Goal: Task Accomplishment & Management: Complete application form

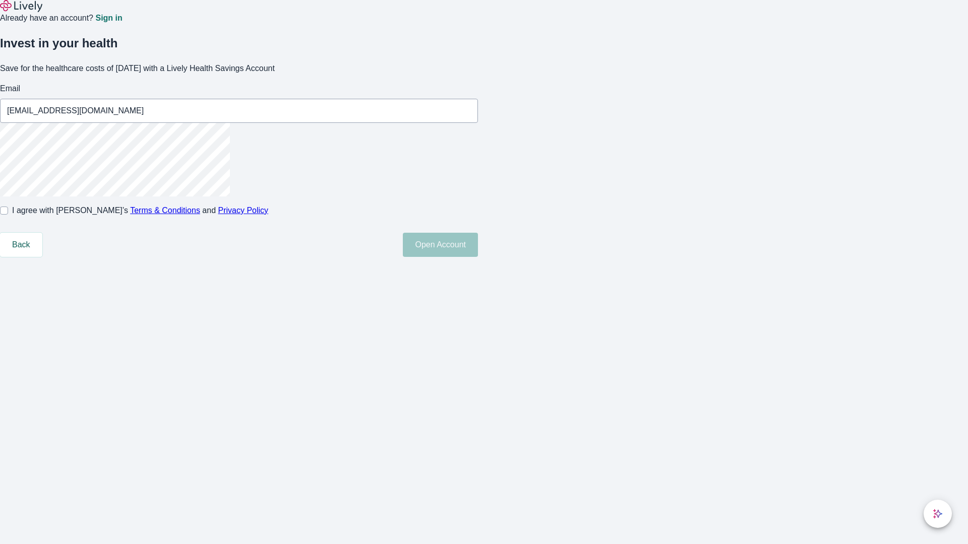
click at [8, 215] on input "I agree with Lively’s Terms & Conditions and Privacy Policy" at bounding box center [4, 211] width 8 height 8
checkbox input "true"
click at [478, 257] on button "Open Account" at bounding box center [440, 245] width 75 height 24
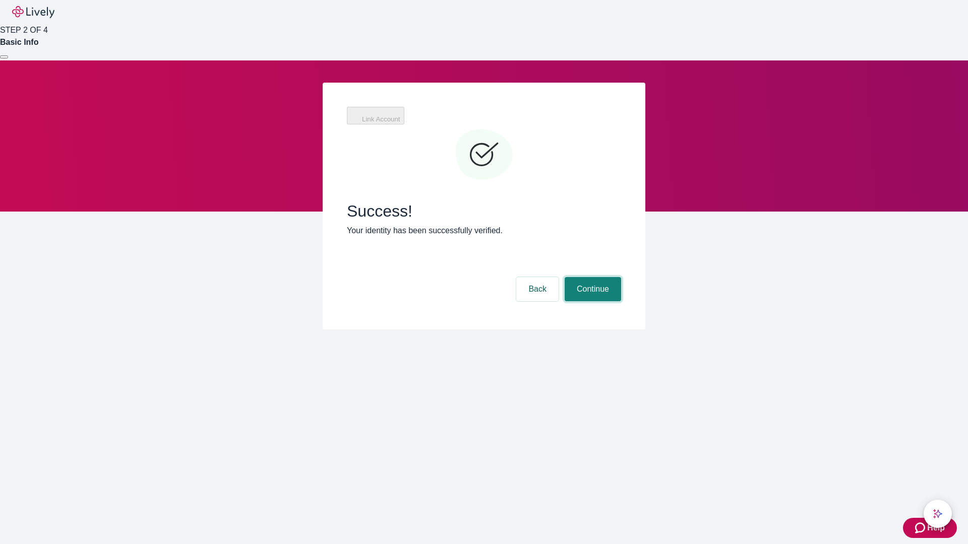
click at [591, 277] on button "Continue" at bounding box center [593, 289] width 56 height 24
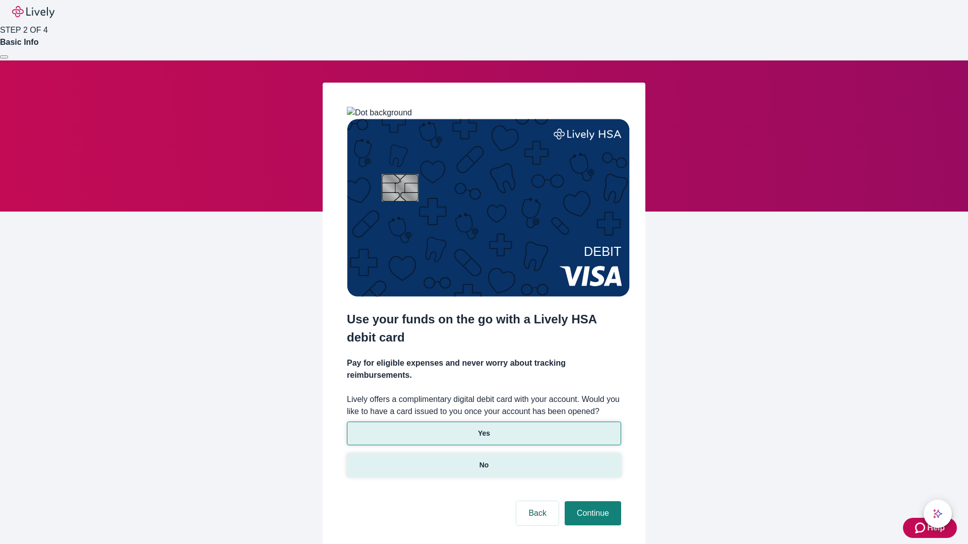
click at [483, 460] on p "No" at bounding box center [484, 465] width 10 height 11
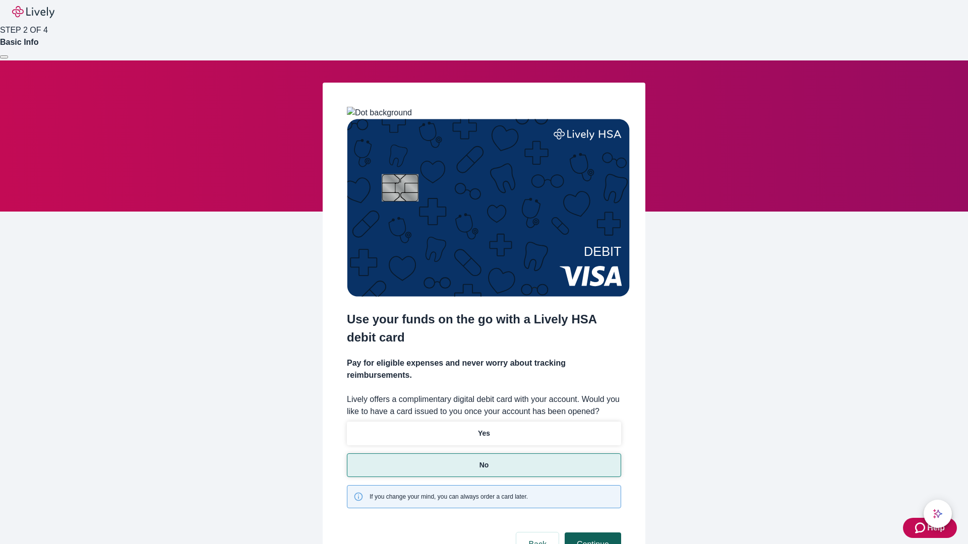
click at [591, 533] on button "Continue" at bounding box center [593, 545] width 56 height 24
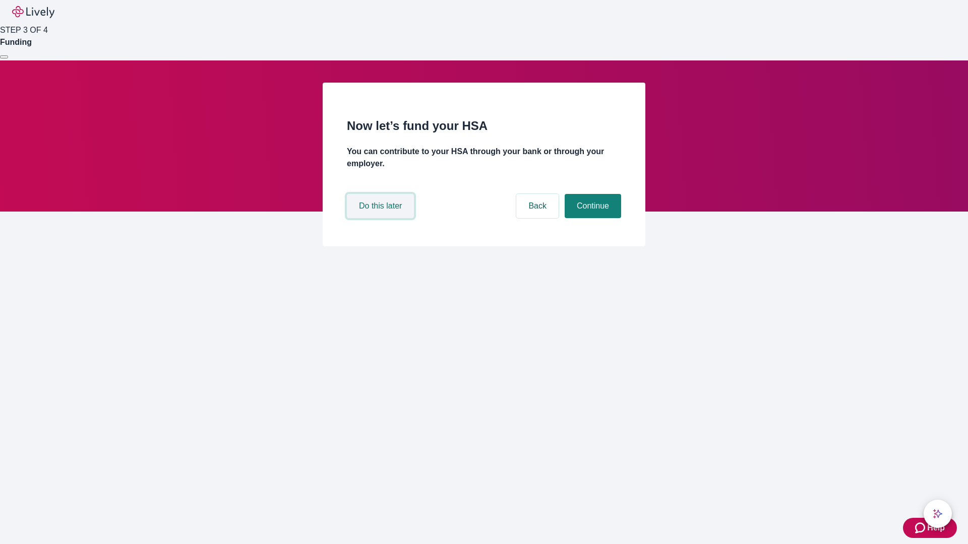
click at [382, 218] on button "Do this later" at bounding box center [380, 206] width 67 height 24
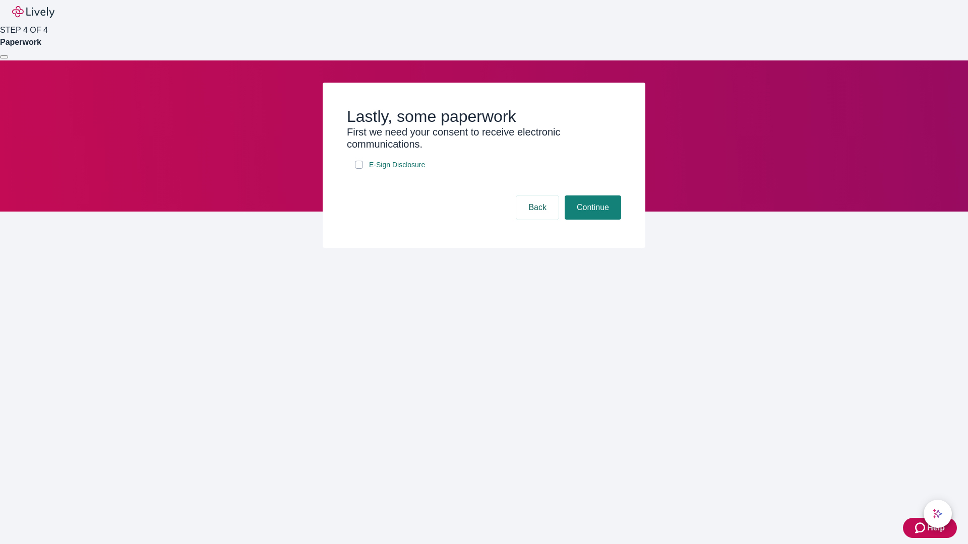
click at [359, 169] on input "E-Sign Disclosure" at bounding box center [359, 165] width 8 height 8
checkbox input "true"
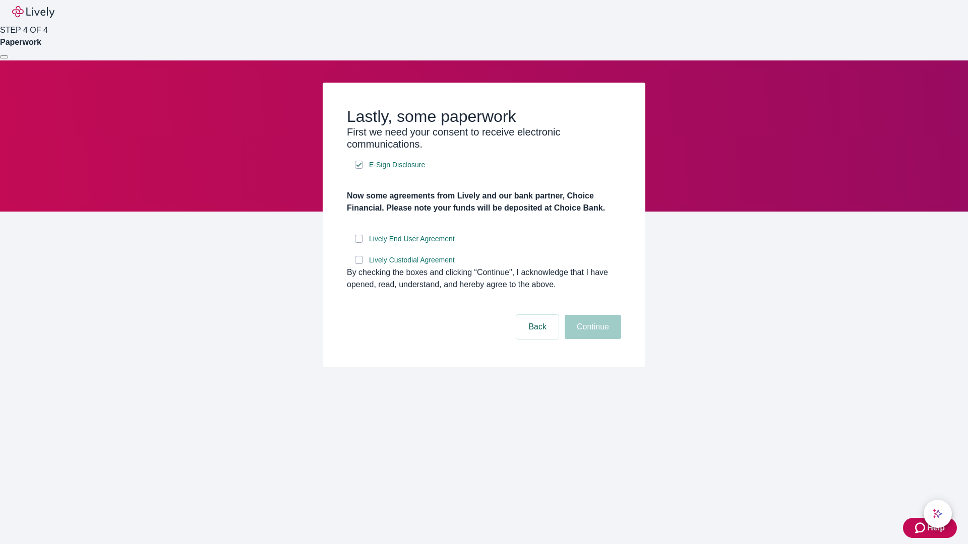
click at [359, 243] on input "Lively End User Agreement" at bounding box center [359, 239] width 8 height 8
checkbox input "true"
click at [359, 264] on input "Lively Custodial Agreement" at bounding box center [359, 260] width 8 height 8
checkbox input "true"
click at [591, 339] on button "Continue" at bounding box center [593, 327] width 56 height 24
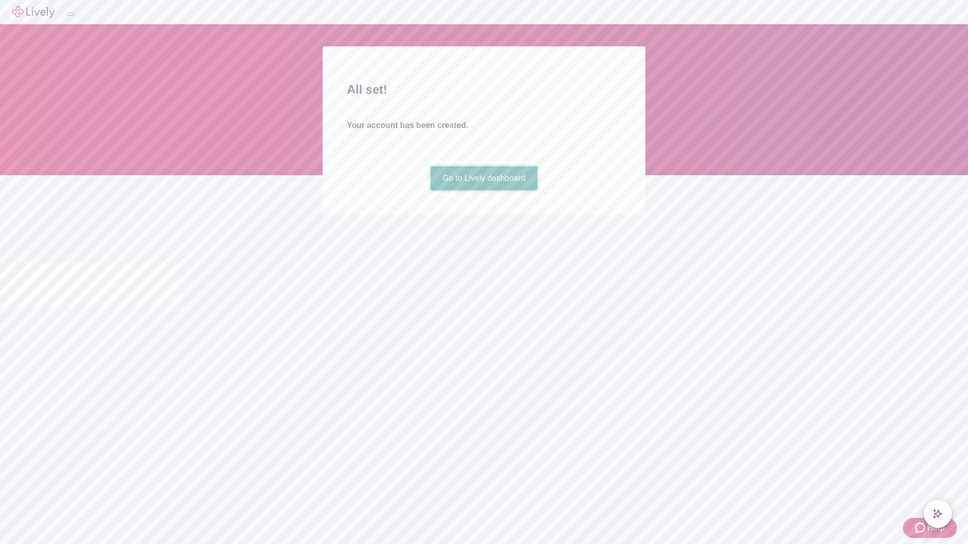
click at [483, 191] on link "Go to Lively dashboard" at bounding box center [483, 178] width 107 height 24
